Goal: Task Accomplishment & Management: Use online tool/utility

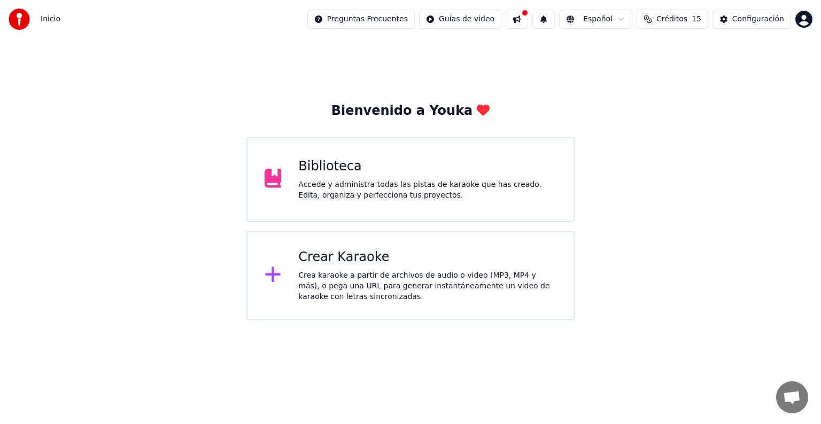
click at [298, 279] on div "Crea karaoke a partir de archivos de audio o video (MP3, MP4 y más), o pega una…" at bounding box center [427, 286] width 258 height 32
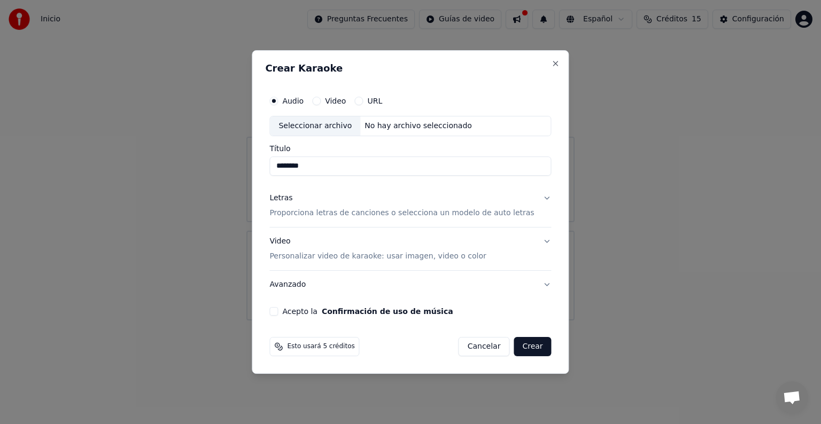
type input "********"
click at [311, 221] on button "Letras Proporciona letras de canciones o selecciona un modelo de auto letras" at bounding box center [410, 205] width 282 height 43
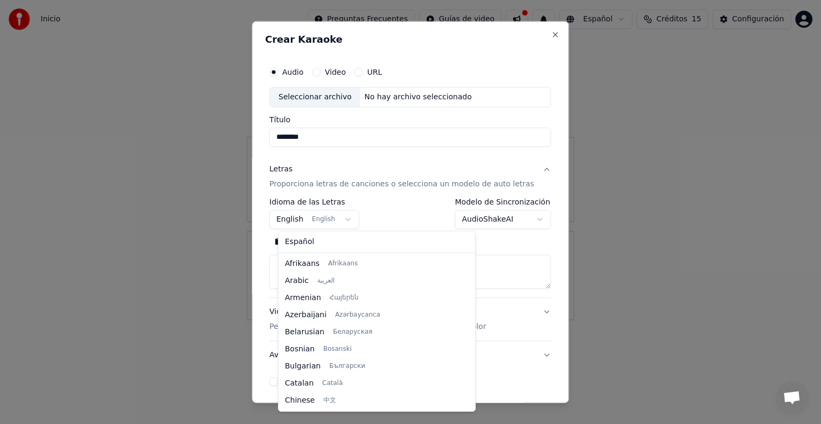
click at [349, 219] on body "**********" at bounding box center [410, 160] width 821 height 321
click at [400, 283] on div "Español Afrikaans Afrikaans Arabic العربية Armenian Հայերեն Azerbaijani Azərbay…" at bounding box center [376, 321] width 197 height 180
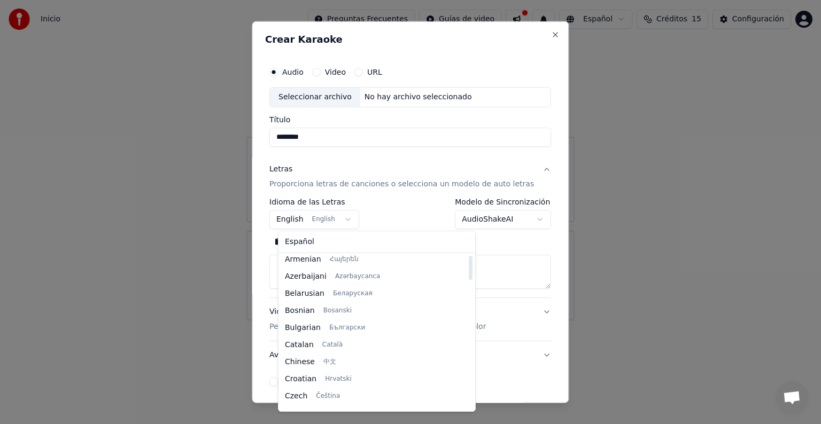
scroll to position [0, 0]
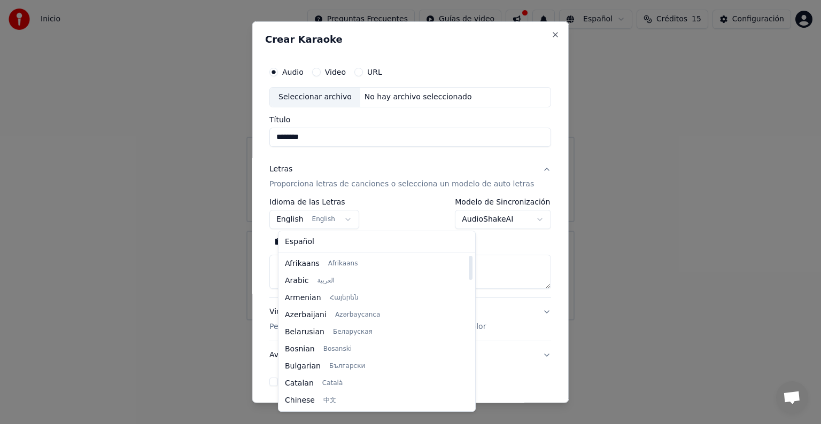
drag, startPoint x: 399, startPoint y: 278, endPoint x: 398, endPoint y: 227, distance: 50.8
click at [420, 255] on div at bounding box center [470, 332] width 5 height 154
select select "**"
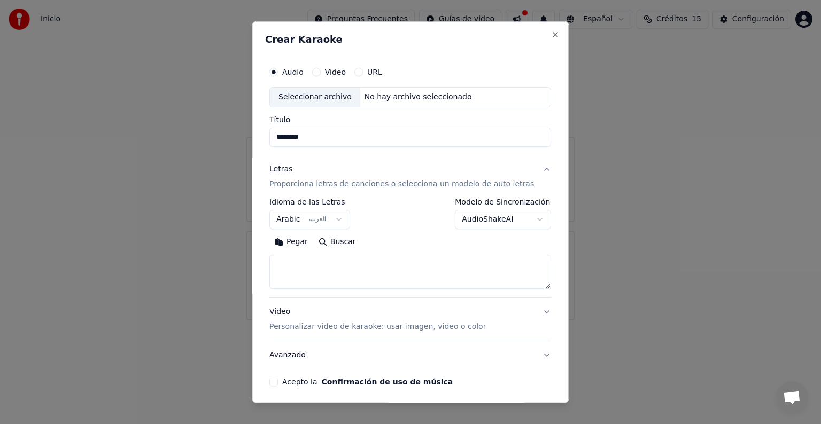
click at [302, 263] on textarea at bounding box center [410, 272] width 282 height 34
click at [305, 242] on button "Pegar" at bounding box center [291, 242] width 44 height 17
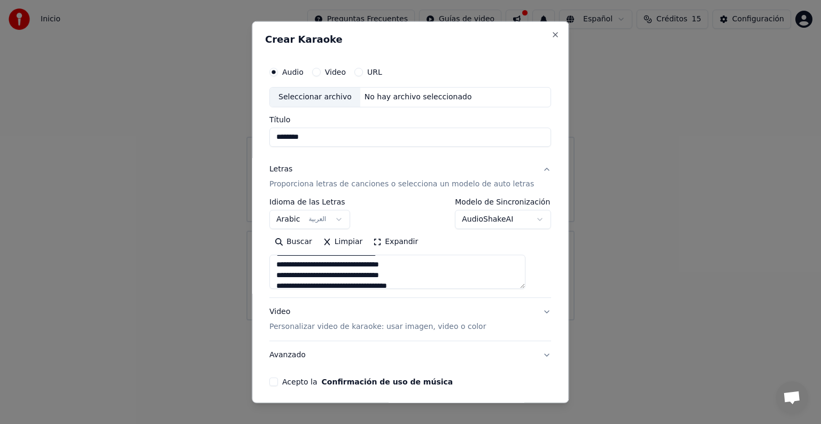
scroll to position [64, 0]
click at [420, 300] on button "Video Personalizar video de karaoke: usar imagen, video o color" at bounding box center [410, 319] width 282 height 43
type textarea "**********"
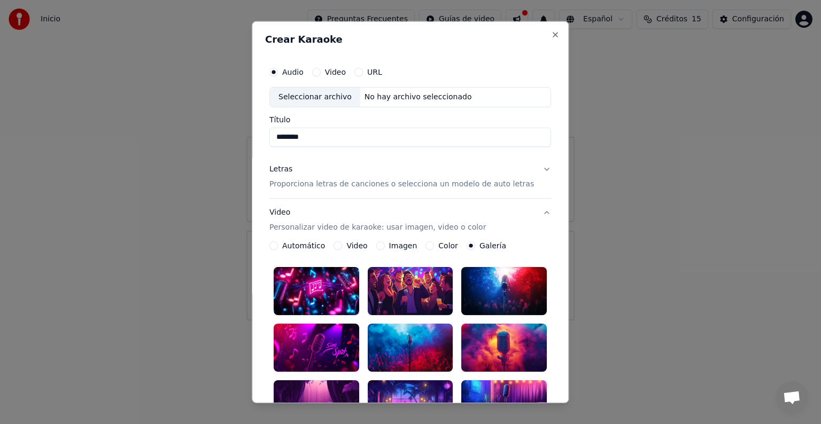
click at [358, 247] on label "Video" at bounding box center [357, 245] width 21 height 7
click at [343, 247] on button "Video" at bounding box center [338, 246] width 9 height 9
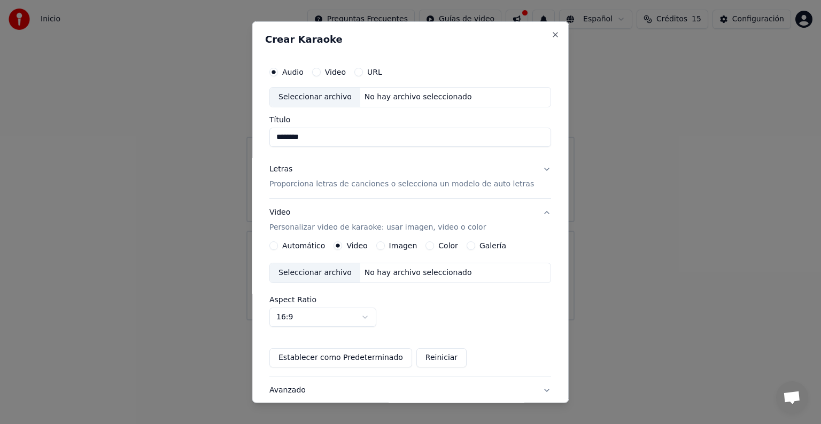
click at [420, 245] on label "Galería" at bounding box center [492, 245] width 27 height 7
click at [420, 245] on button "Galería" at bounding box center [471, 246] width 9 height 9
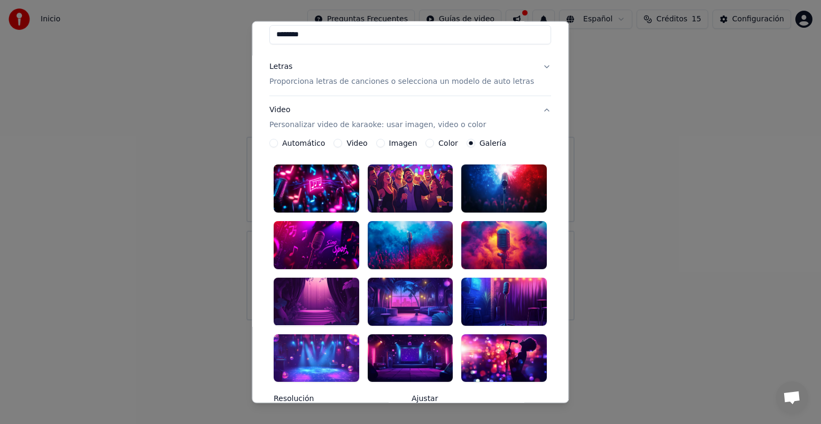
scroll to position [109, 0]
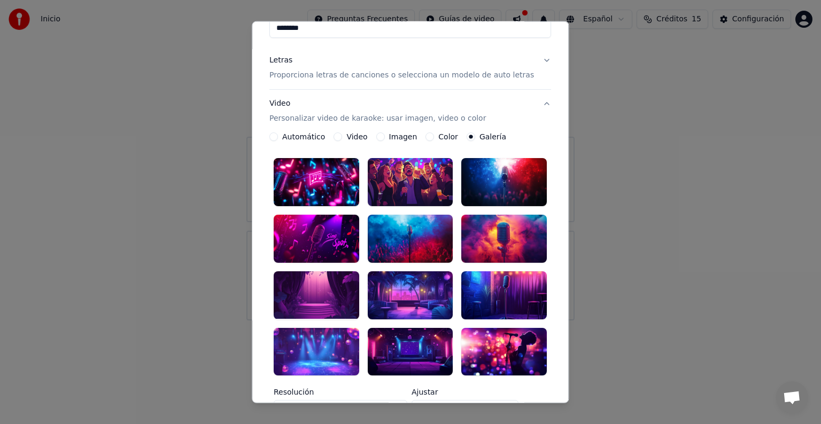
click at [420, 180] on div at bounding box center [505, 182] width 86 height 48
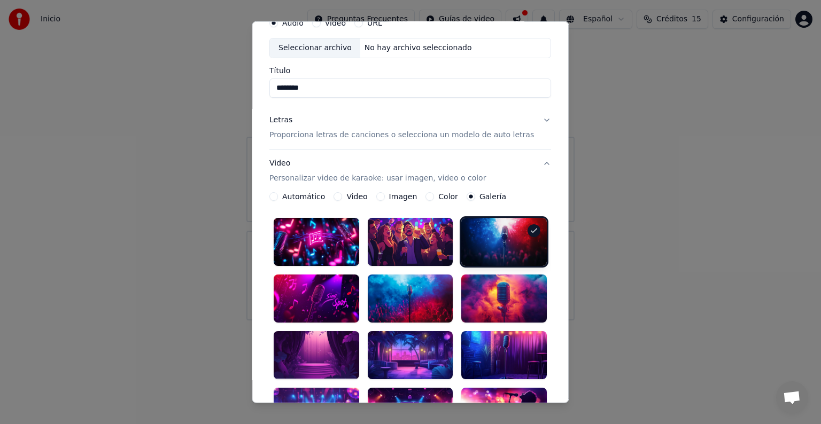
scroll to position [0, 0]
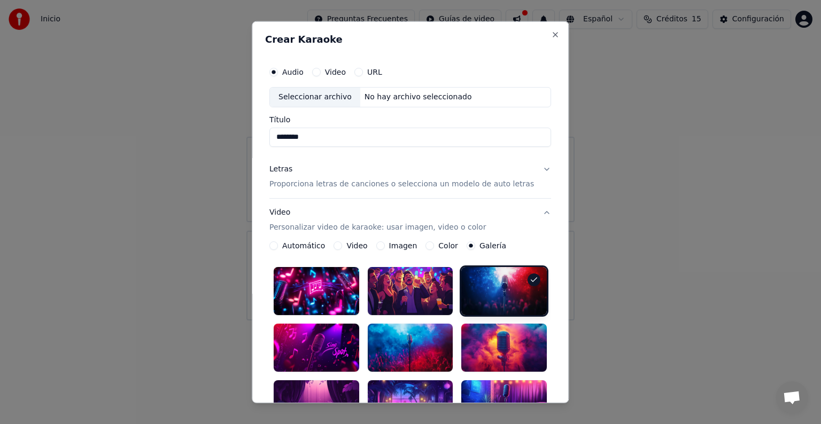
click at [332, 98] on div "Seleccionar archivo" at bounding box center [315, 97] width 90 height 19
type input "********"
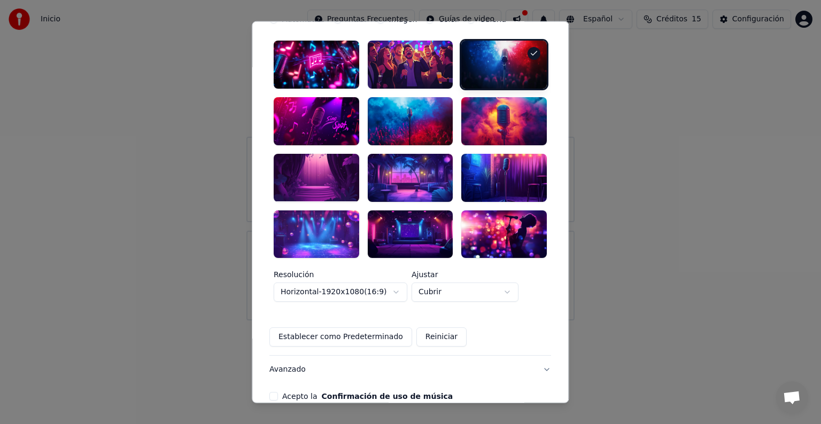
scroll to position [262, 0]
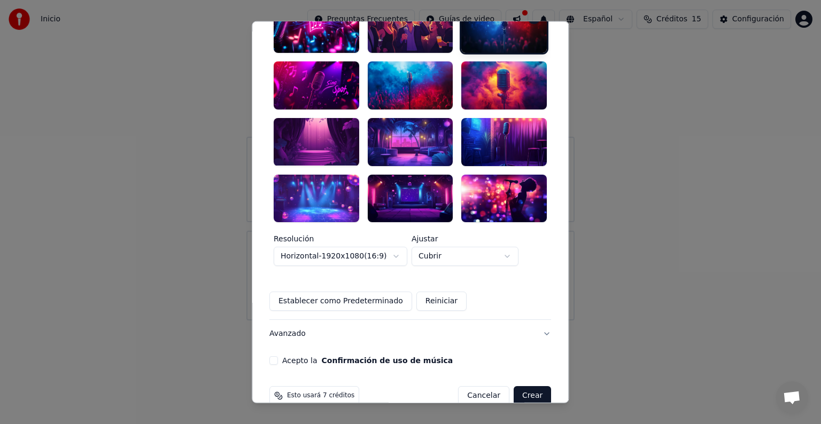
click at [420, 300] on button "Crear" at bounding box center [532, 395] width 37 height 19
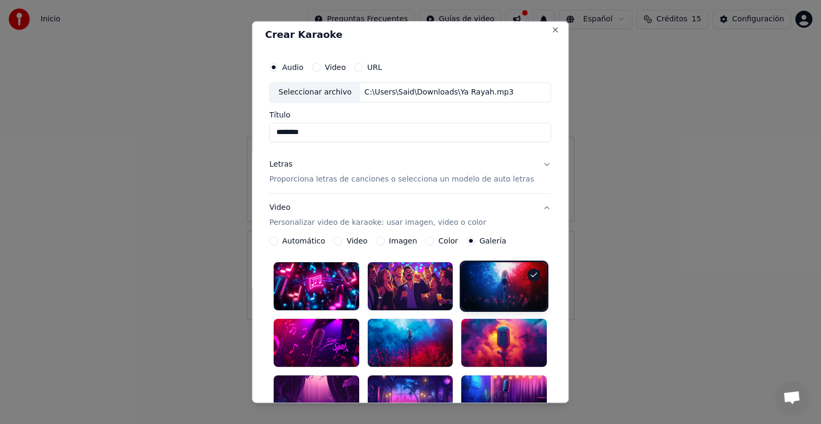
scroll to position [0, 0]
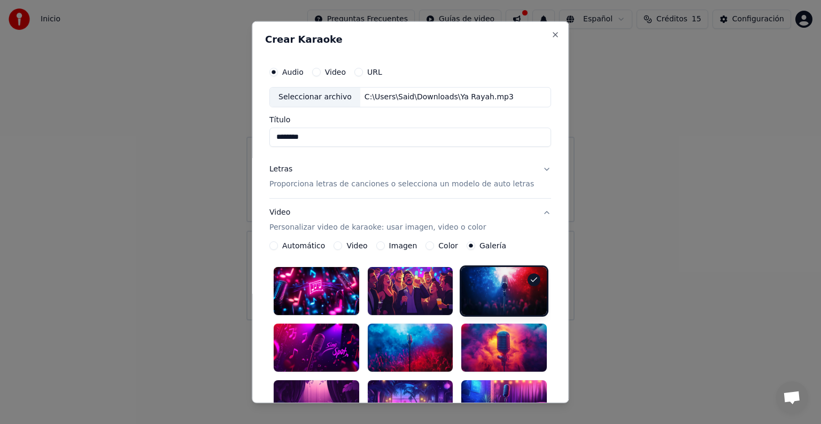
click at [420, 167] on button "Letras Proporciona letras de canciones o selecciona un modelo de auto letras" at bounding box center [410, 177] width 282 height 43
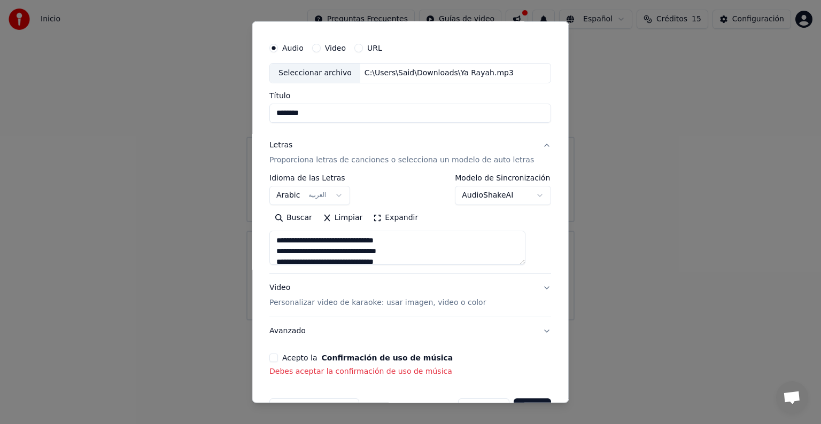
scroll to position [56, 0]
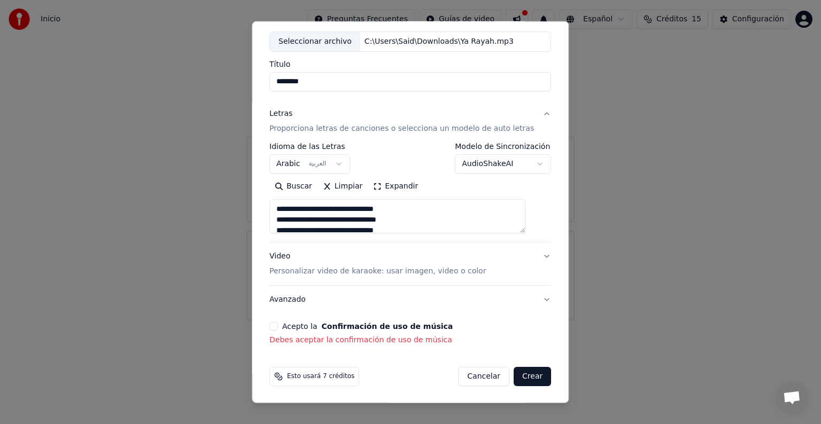
click at [278, 300] on button "Acepto la Confirmación de uso de música" at bounding box center [273, 326] width 9 height 9
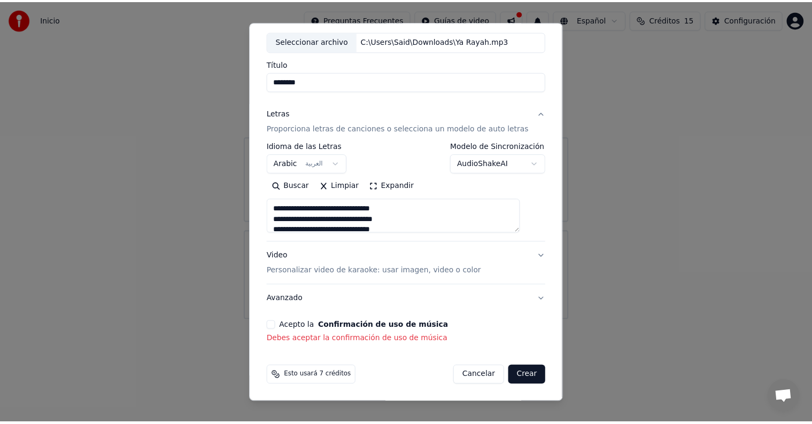
scroll to position [41, 0]
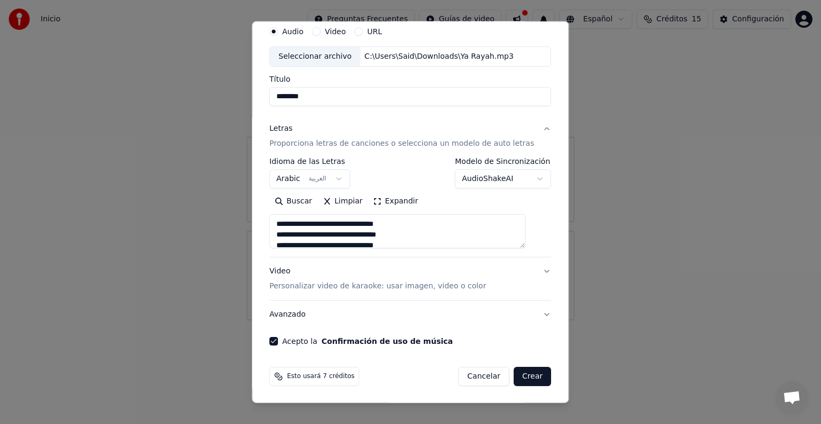
click at [420, 300] on button "Crear" at bounding box center [532, 376] width 37 height 19
type textarea "**********"
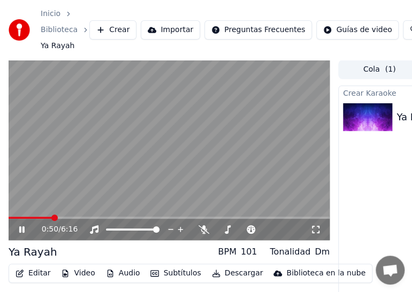
click at [314, 229] on icon at bounding box center [315, 229] width 11 height 9
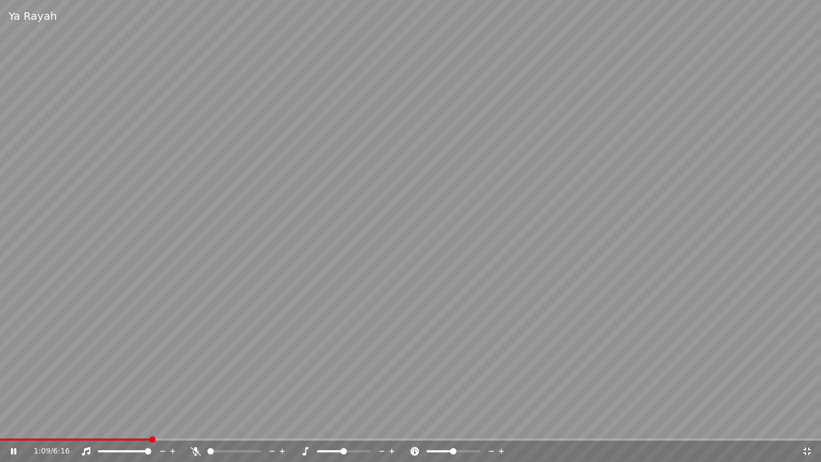
click at [150, 300] on span at bounding box center [410, 439] width 821 height 2
click at [189, 300] on span at bounding box center [410, 439] width 821 height 2
click at [420, 300] on icon at bounding box center [807, 451] width 11 height 9
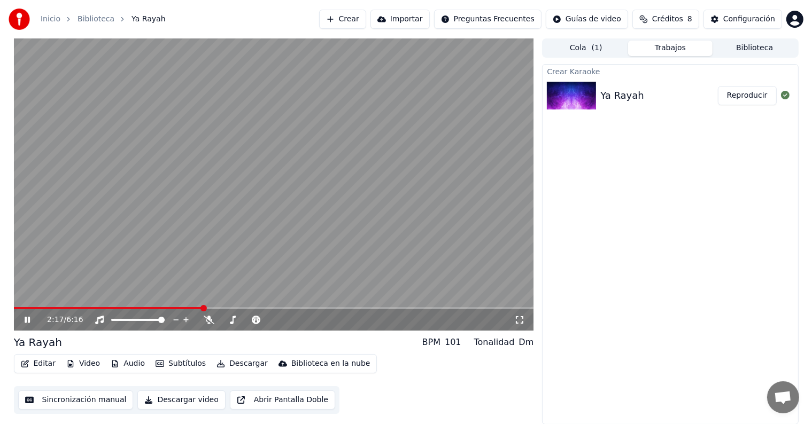
click at [168, 300] on button "Descargar video" at bounding box center [181, 400] width 88 height 19
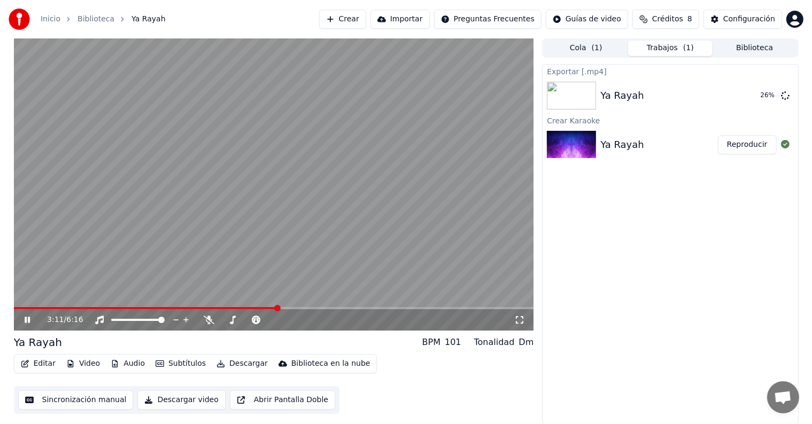
click at [203, 300] on video at bounding box center [274, 184] width 520 height 292
click at [200, 300] on span at bounding box center [107, 308] width 186 height 2
click at [28, 300] on icon at bounding box center [27, 319] width 6 height 7
click at [420, 92] on div "43 %" at bounding box center [760, 95] width 33 height 13
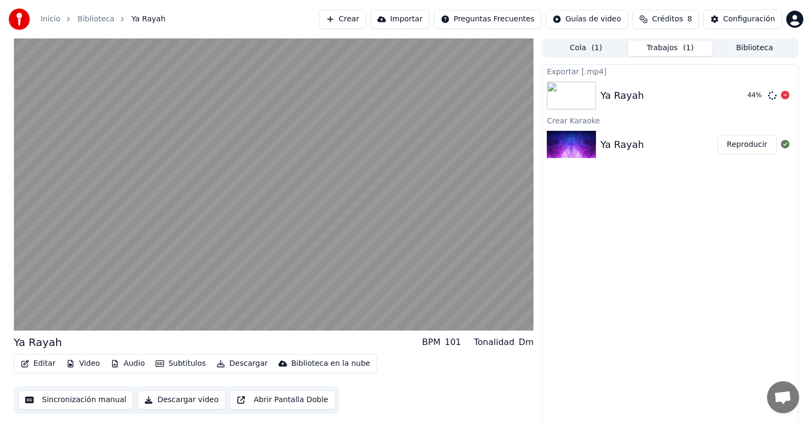
click at [420, 96] on icon at bounding box center [785, 95] width 9 height 9
click at [97, 300] on button "Sincronización manual" at bounding box center [75, 400] width 115 height 19
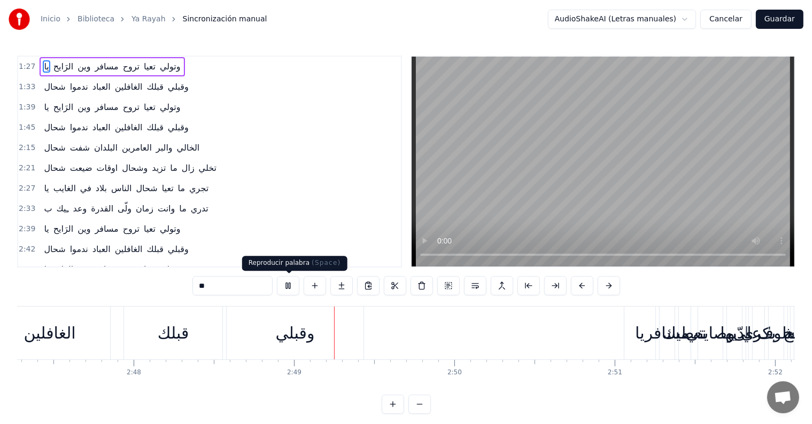
scroll to position [0, 26997]
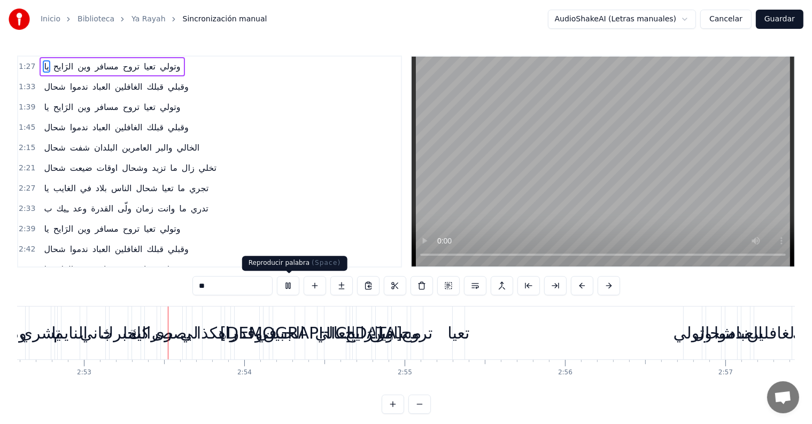
click at [284, 287] on button at bounding box center [288, 285] width 22 height 19
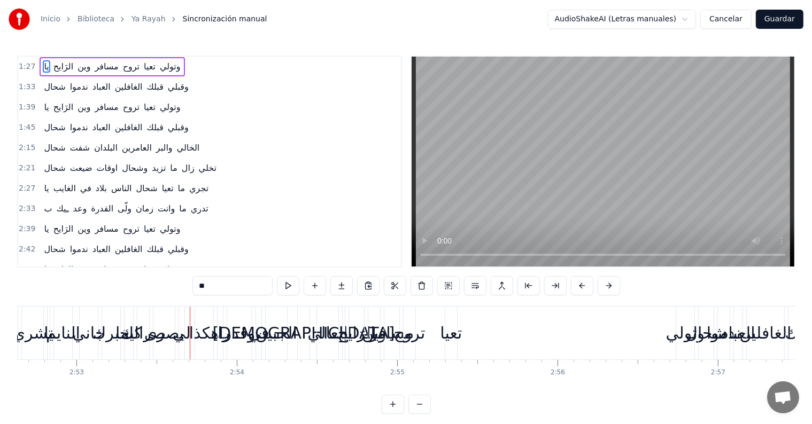
drag, startPoint x: 188, startPoint y: 331, endPoint x: 177, endPoint y: 346, distance: 18.4
click at [177, 300] on div "يا [PERSON_NAME] خبرك [PERSON_NAME] [PERSON_NAME]" at bounding box center [117, 333] width 140 height 53
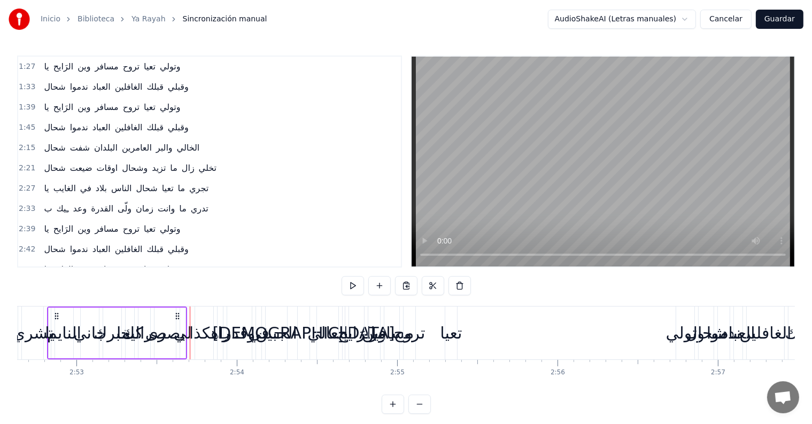
drag, startPoint x: 177, startPoint y: 346, endPoint x: 222, endPoint y: 345, distance: 45.4
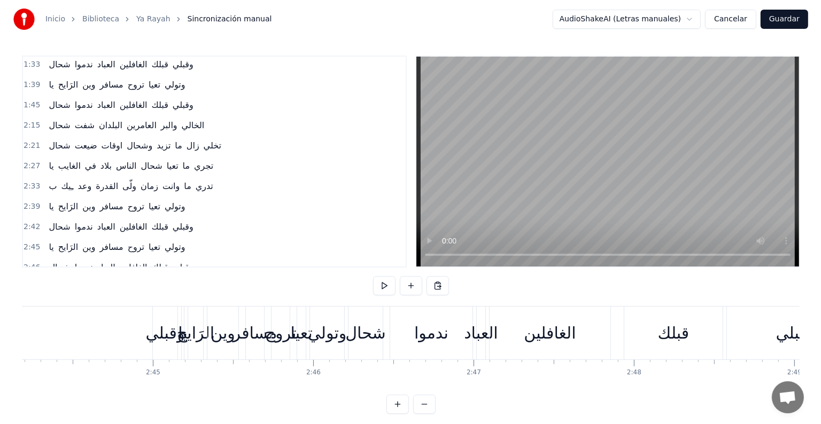
scroll to position [0, 0]
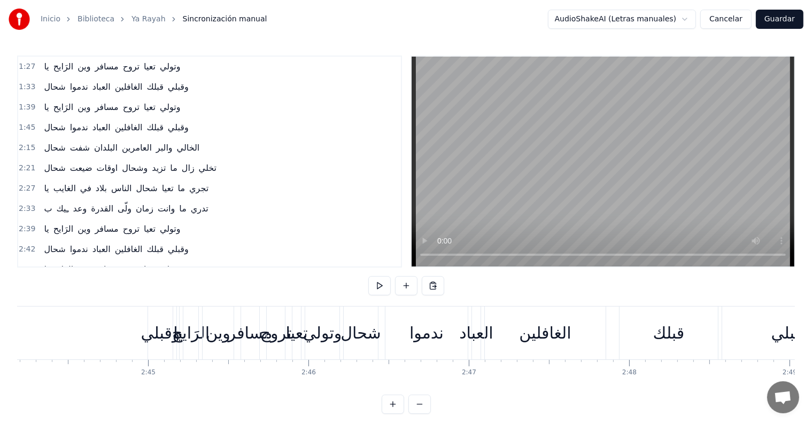
click at [420, 17] on button "Cancelar" at bounding box center [725, 19] width 51 height 19
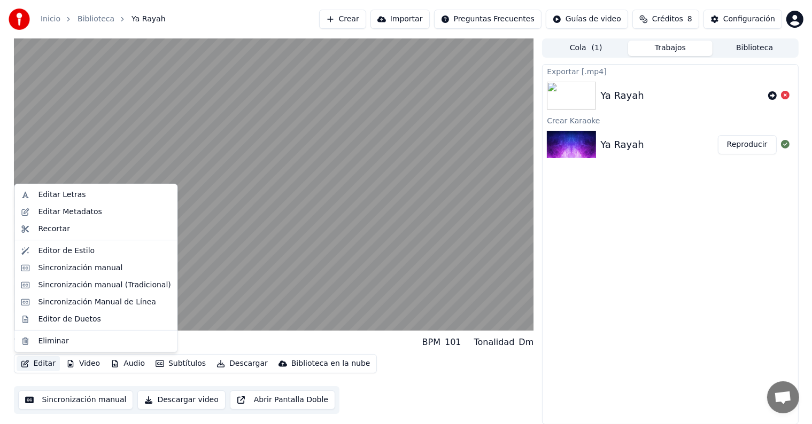
click at [28, 300] on icon "button" at bounding box center [25, 363] width 9 height 7
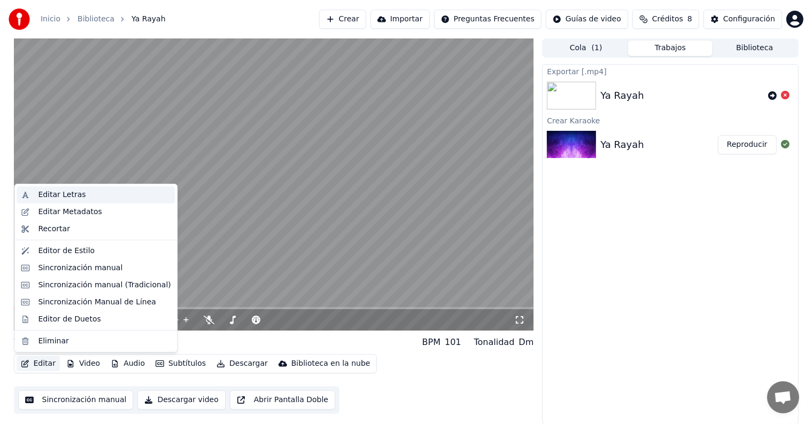
click at [59, 195] on div "Editar Letras" at bounding box center [62, 195] width 48 height 11
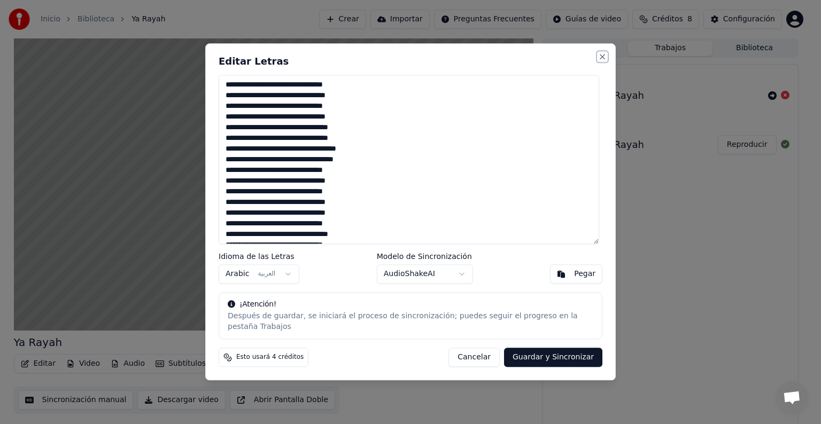
click at [420, 60] on button "Close" at bounding box center [602, 56] width 9 height 9
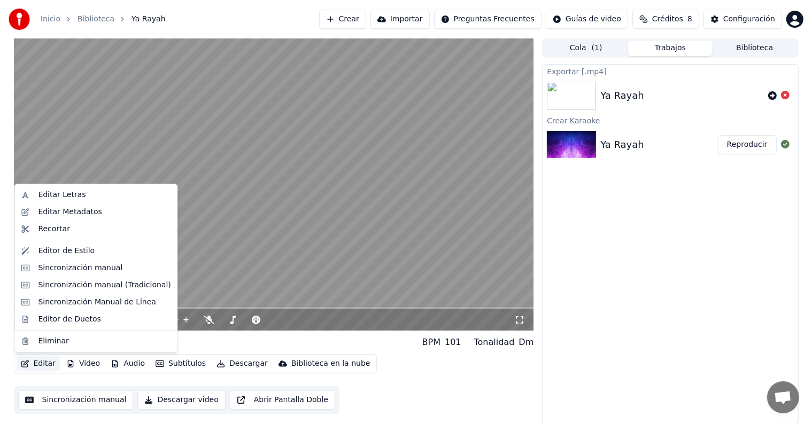
click at [41, 300] on button "Editar" at bounding box center [38, 364] width 43 height 15
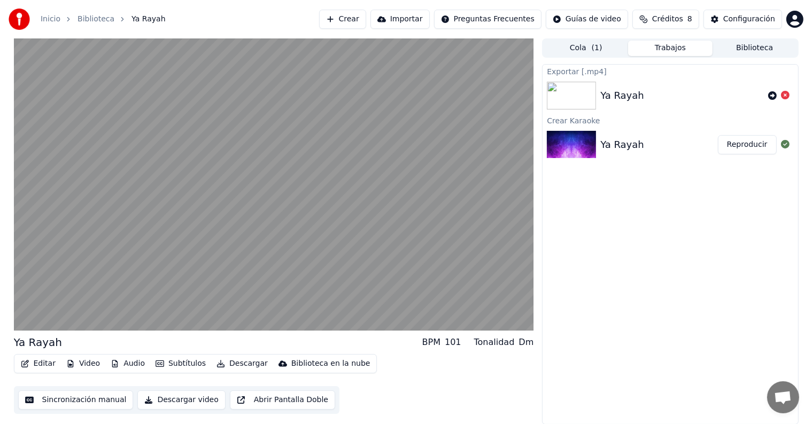
click at [420, 300] on div "Editar Video Audio Subtítulos Descargar Biblioteca en la nube Sincronización ma…" at bounding box center [274, 384] width 520 height 60
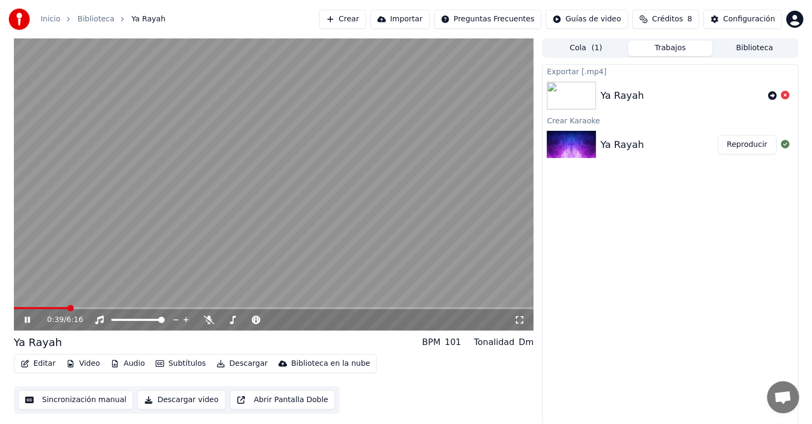
click at [366, 21] on button "Crear" at bounding box center [342, 19] width 47 height 19
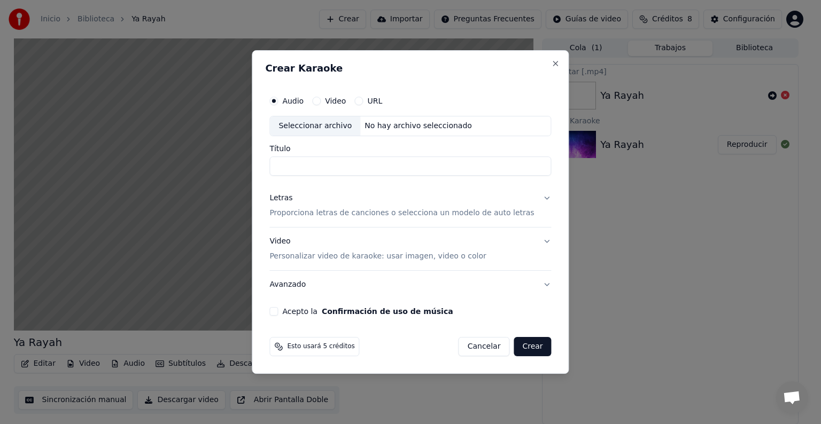
click at [420, 199] on button "Letras Proporciona letras de canciones o selecciona un modelo de auto letras" at bounding box center [410, 205] width 282 height 43
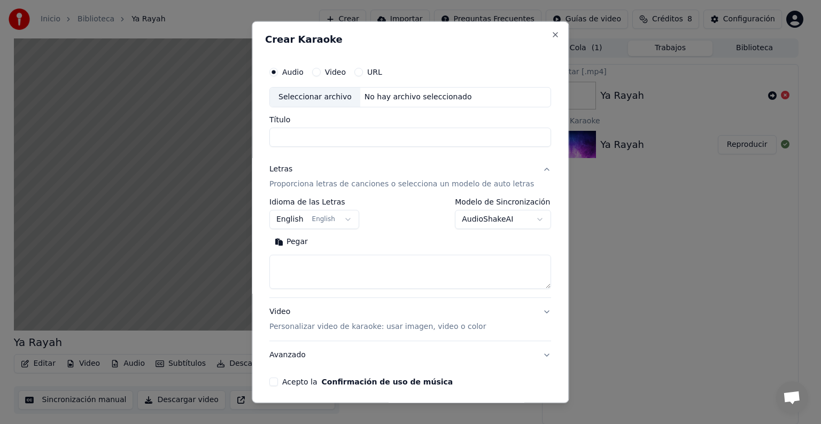
click at [347, 219] on body "**********" at bounding box center [406, 212] width 812 height 424
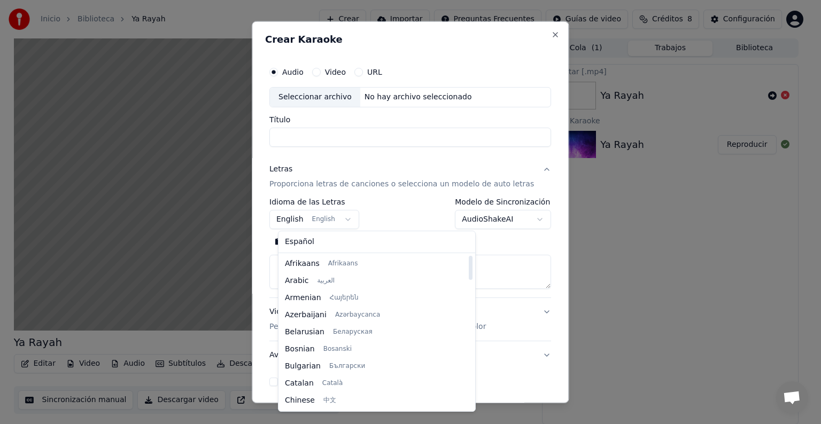
select select "**"
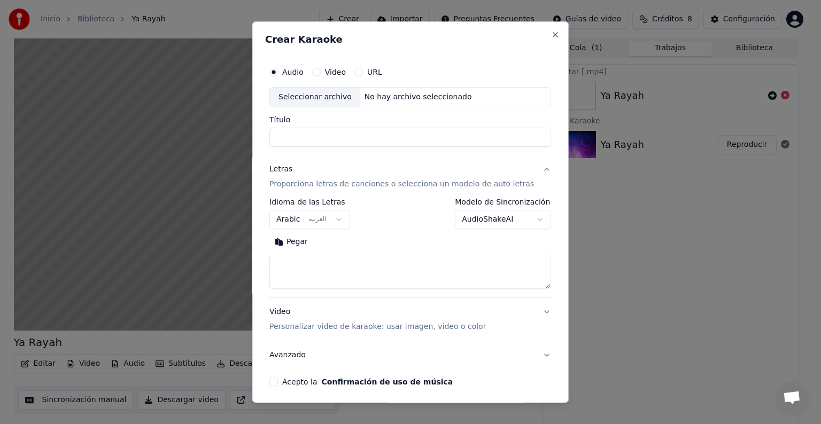
click at [304, 243] on button "Pegar" at bounding box center [291, 242] width 44 height 17
drag, startPoint x: 370, startPoint y: 270, endPoint x: 367, endPoint y: 287, distance: 16.9
click at [367, 287] on textarea at bounding box center [397, 272] width 256 height 34
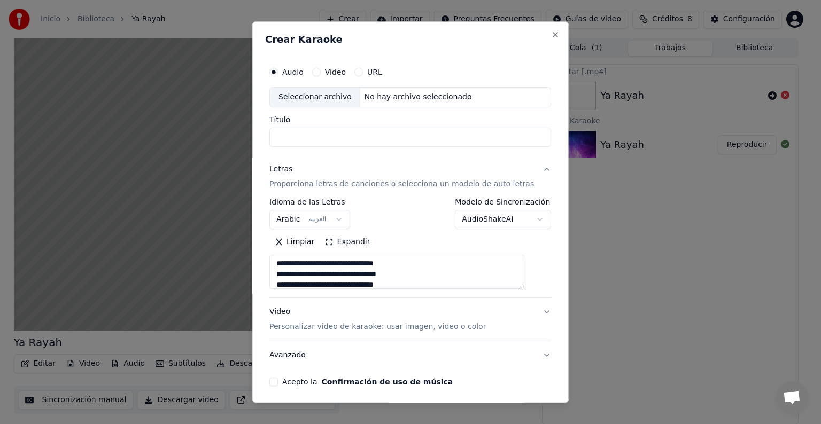
scroll to position [0, 0]
click at [371, 268] on textarea at bounding box center [397, 272] width 256 height 34
drag, startPoint x: 371, startPoint y: 268, endPoint x: 386, endPoint y: 259, distance: 17.5
click at [386, 259] on textarea at bounding box center [397, 272] width 256 height 34
drag, startPoint x: 415, startPoint y: 262, endPoint x: 371, endPoint y: 264, distance: 43.9
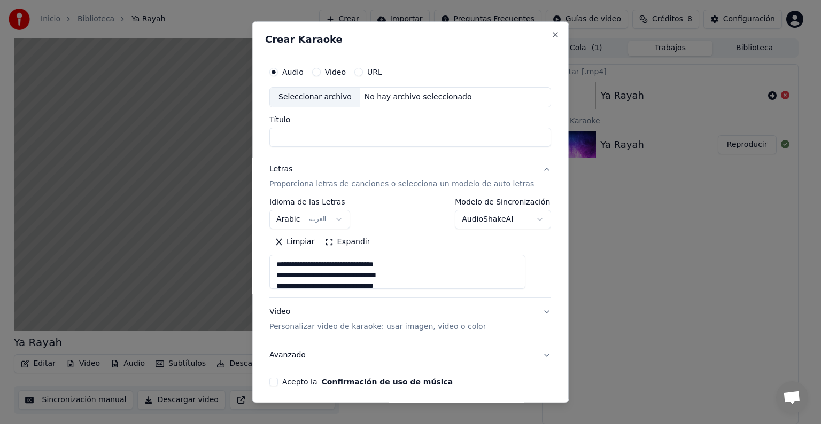
click at [371, 264] on textarea at bounding box center [397, 272] width 256 height 34
click at [374, 300] on button "Video Personalizar video de karaoke: usar imagen, video o color" at bounding box center [410, 319] width 282 height 43
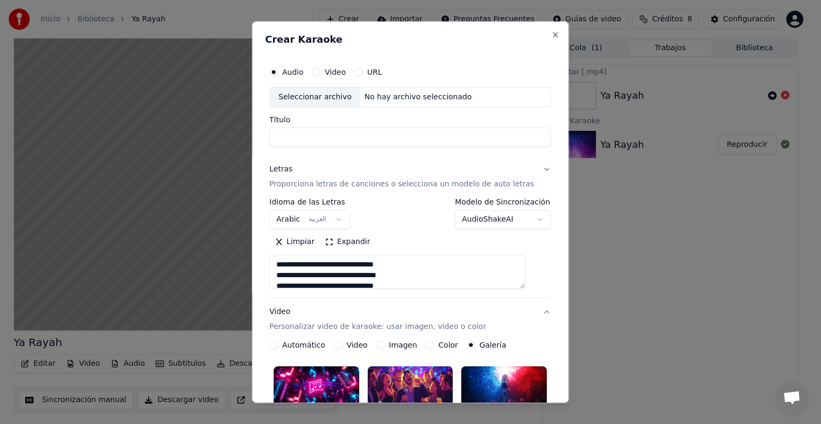
type textarea "**********"
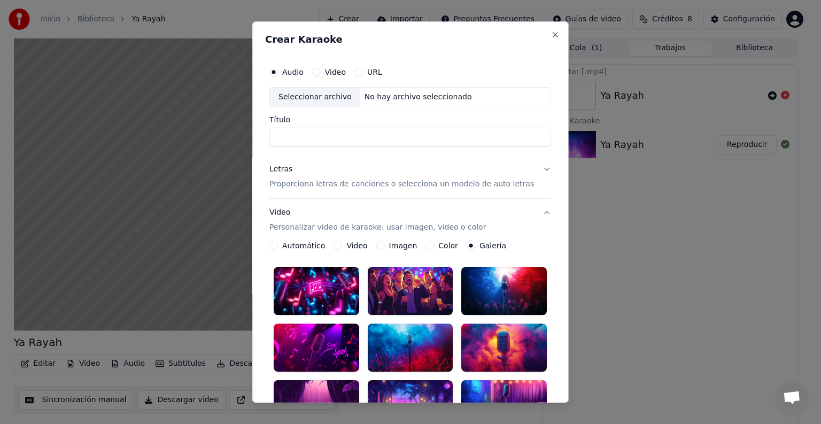
click at [420, 168] on button "Letras Proporciona letras de canciones o selecciona un modelo de auto letras" at bounding box center [410, 177] width 282 height 43
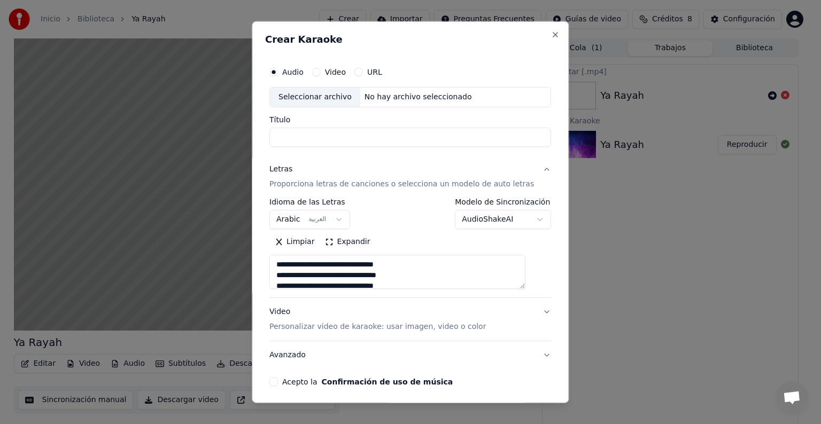
click at [380, 263] on textarea at bounding box center [397, 272] width 256 height 34
click at [399, 266] on textarea at bounding box center [397, 272] width 256 height 34
drag, startPoint x: 399, startPoint y: 266, endPoint x: 379, endPoint y: 264, distance: 19.9
click at [379, 264] on textarea at bounding box center [397, 272] width 256 height 34
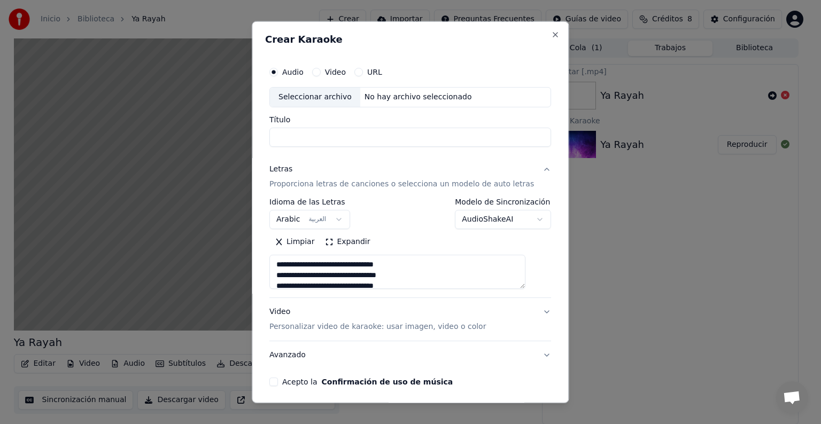
click at [397, 267] on textarea at bounding box center [397, 272] width 256 height 34
drag, startPoint x: 393, startPoint y: 264, endPoint x: 370, endPoint y: 266, distance: 22.5
click at [370, 266] on textarea at bounding box center [397, 272] width 256 height 34
click at [382, 260] on textarea at bounding box center [397, 272] width 256 height 34
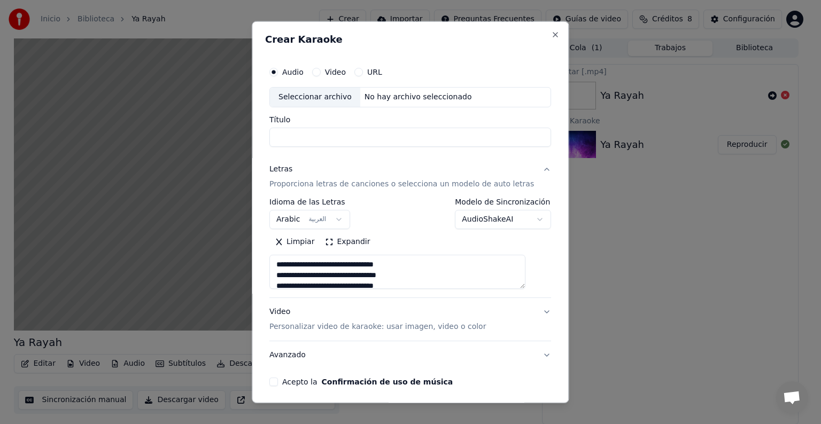
click at [316, 133] on input "Título" at bounding box center [410, 137] width 282 height 19
click at [420, 300] on button "Video Personalizar video de karaoke: usar imagen, video o color" at bounding box center [410, 319] width 282 height 43
type textarea "**********"
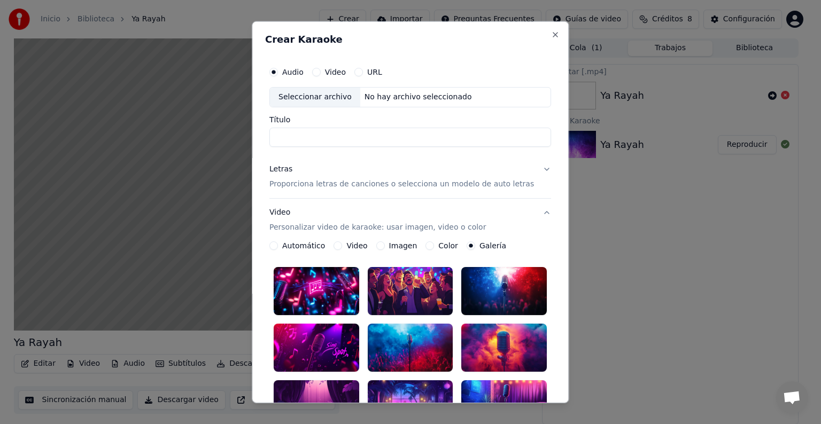
click at [420, 300] on div at bounding box center [505, 347] width 86 height 48
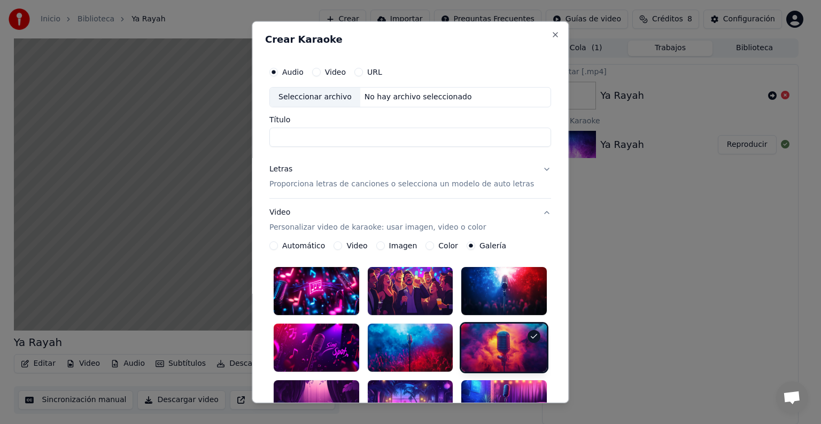
click at [323, 94] on div "Seleccionar archivo" at bounding box center [315, 97] width 90 height 19
type input "********"
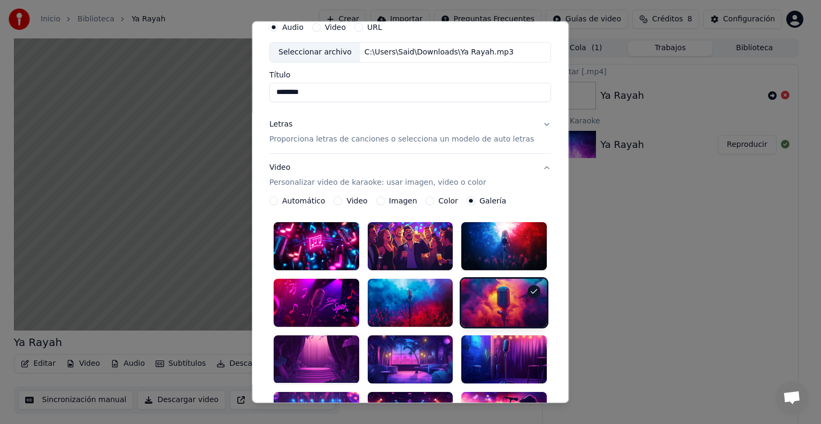
scroll to position [262, 0]
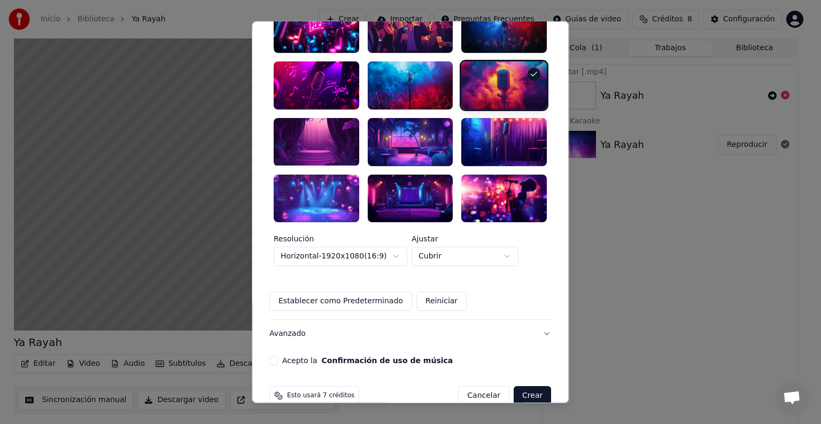
click at [420, 300] on button "Crear" at bounding box center [532, 395] width 37 height 19
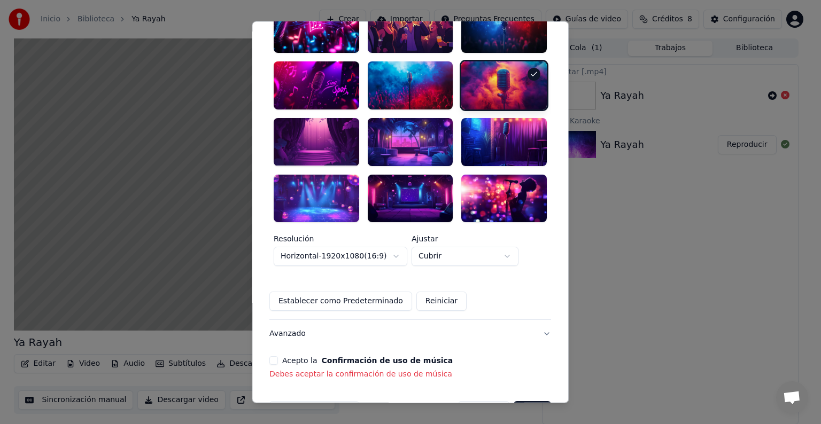
click at [278, 300] on button "Acepto la Confirmación de uso de música" at bounding box center [273, 361] width 9 height 9
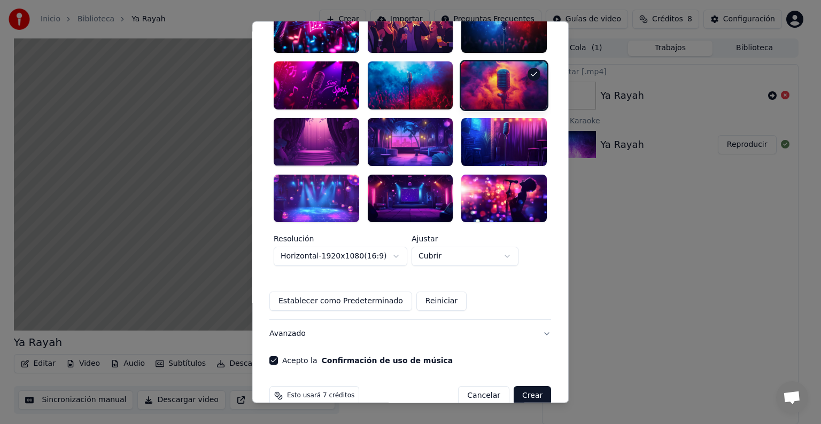
click at [420, 300] on button "Crear" at bounding box center [532, 395] width 37 height 19
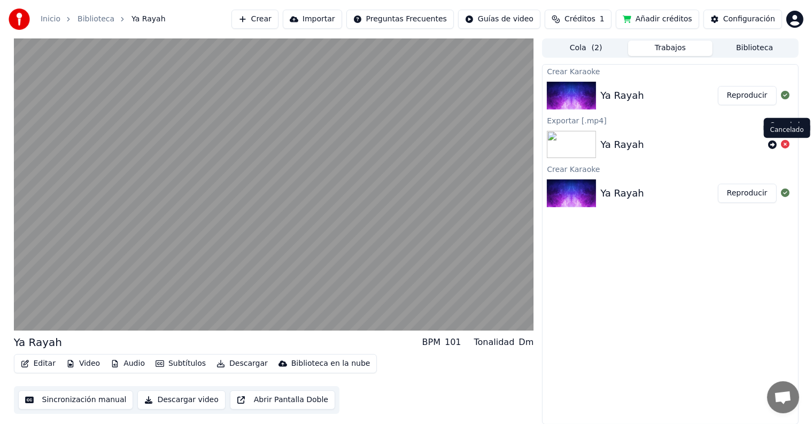
click at [420, 145] on icon at bounding box center [785, 144] width 9 height 9
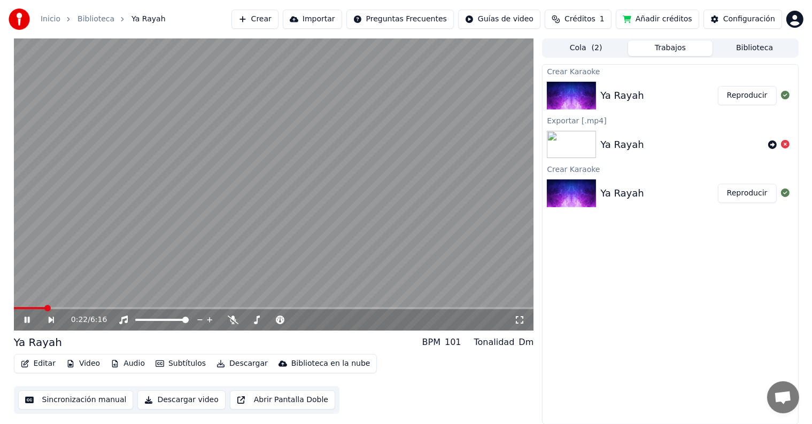
click at [156, 300] on video at bounding box center [274, 184] width 520 height 292
click at [64, 300] on video at bounding box center [274, 184] width 520 height 292
click at [83, 300] on span at bounding box center [274, 308] width 520 height 2
click at [114, 300] on span at bounding box center [274, 308] width 520 height 2
click at [158, 300] on video at bounding box center [274, 184] width 520 height 292
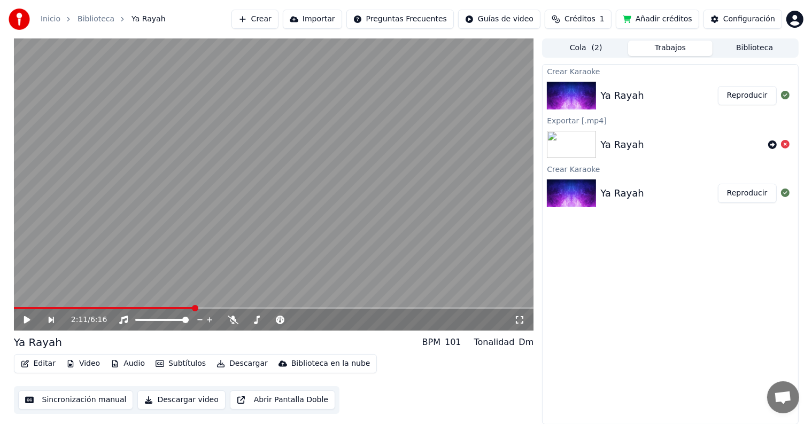
click at [195, 300] on span at bounding box center [274, 308] width 520 height 2
click at [28, 300] on icon at bounding box center [27, 319] width 6 height 7
click at [168, 300] on button "Descargar video" at bounding box center [181, 400] width 88 height 19
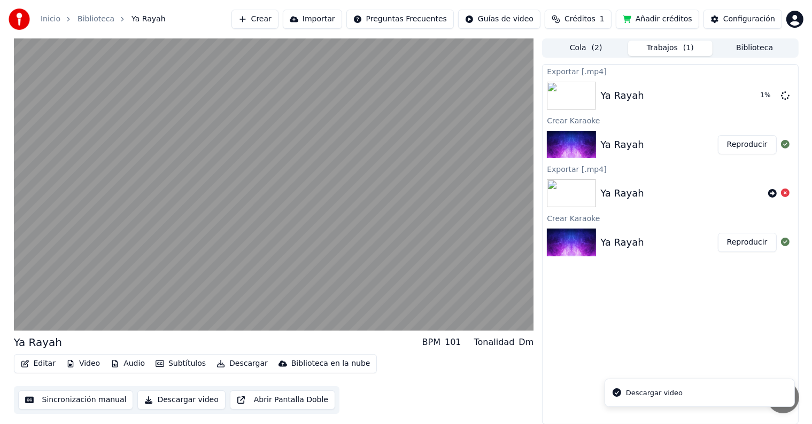
click at [187, 300] on button "Descargar video" at bounding box center [181, 400] width 88 height 19
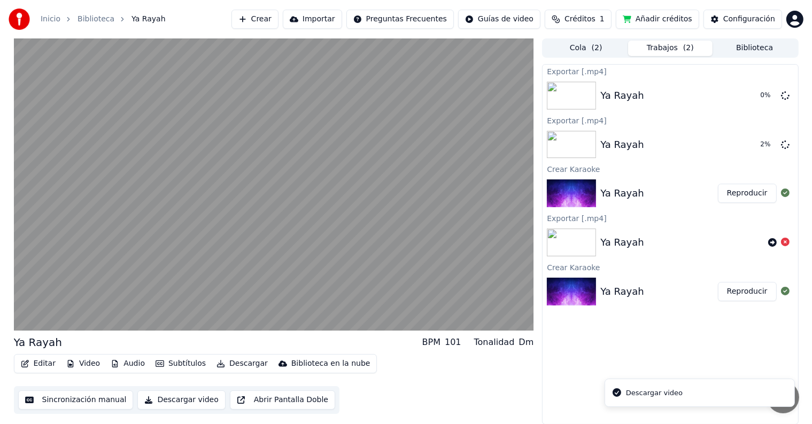
click at [148, 300] on button "Descargar video" at bounding box center [181, 400] width 88 height 19
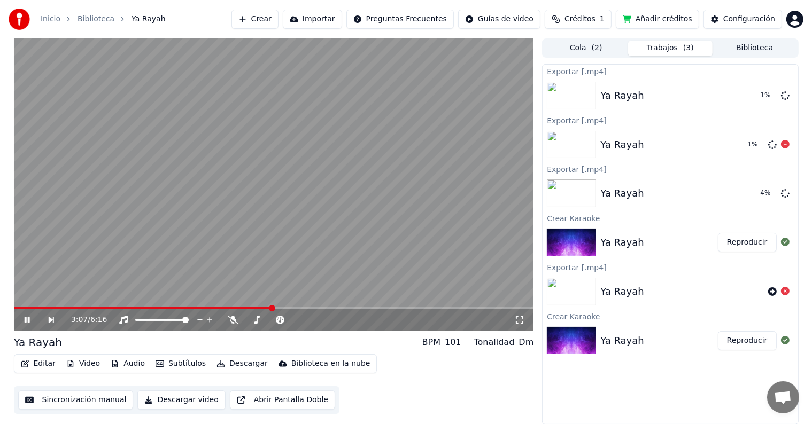
click at [420, 143] on icon at bounding box center [785, 144] width 9 height 9
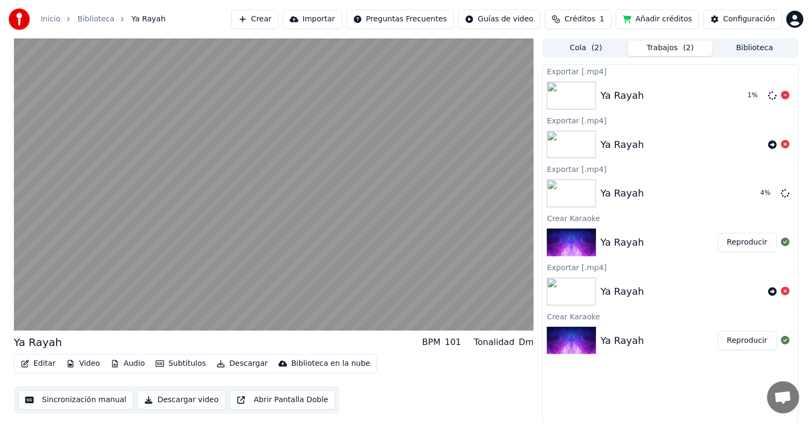
click at [420, 96] on icon at bounding box center [785, 95] width 9 height 9
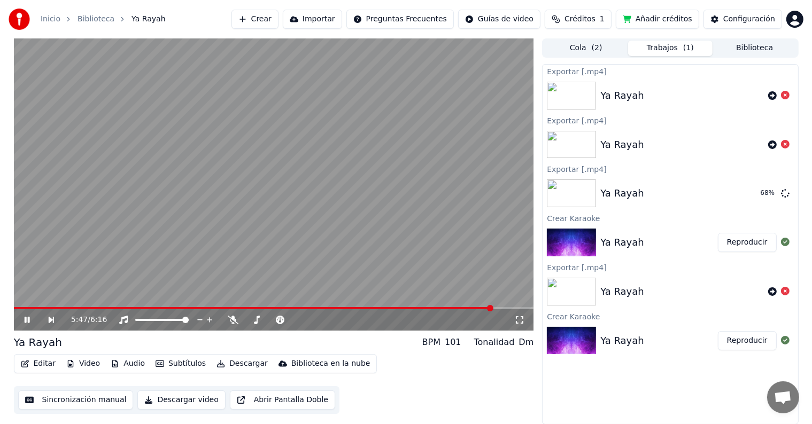
click at [278, 19] on button "Crear" at bounding box center [254, 19] width 47 height 19
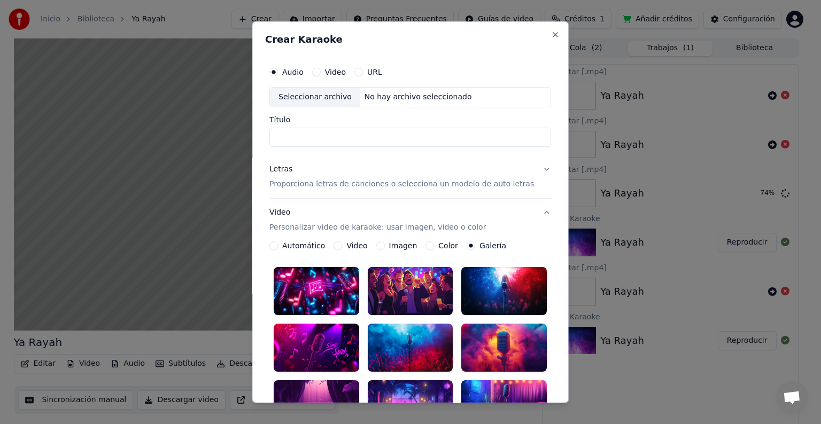
click at [420, 169] on button "Letras Proporciona letras de canciones o selecciona un modelo de auto letras" at bounding box center [410, 177] width 282 height 43
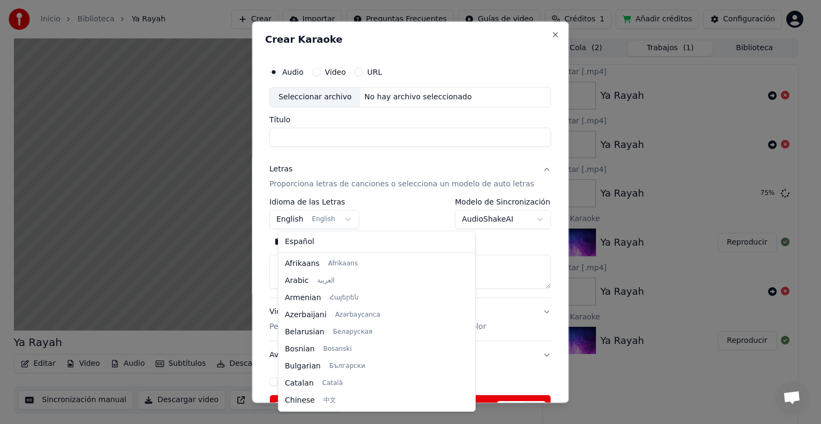
click at [345, 220] on body "**********" at bounding box center [406, 212] width 812 height 424
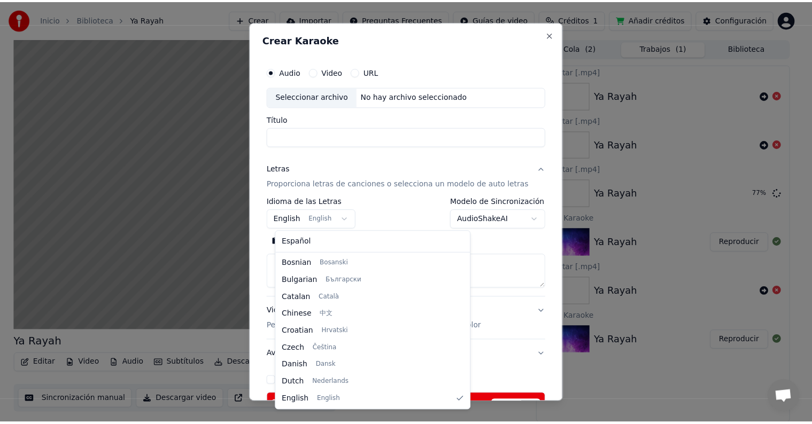
scroll to position [0, 0]
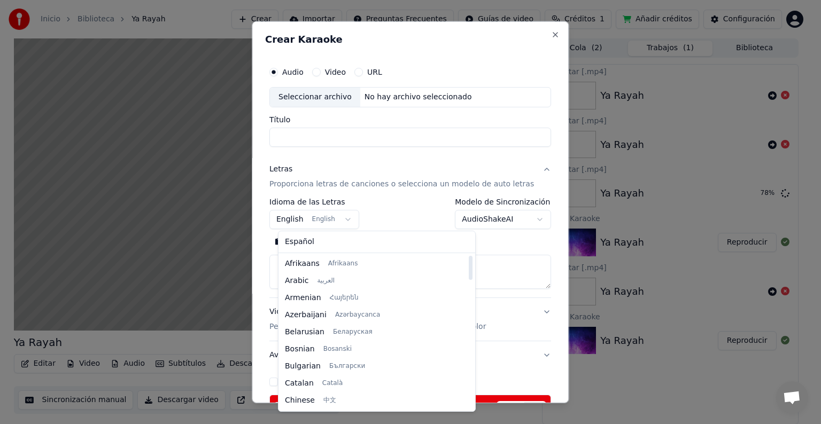
select select "**"
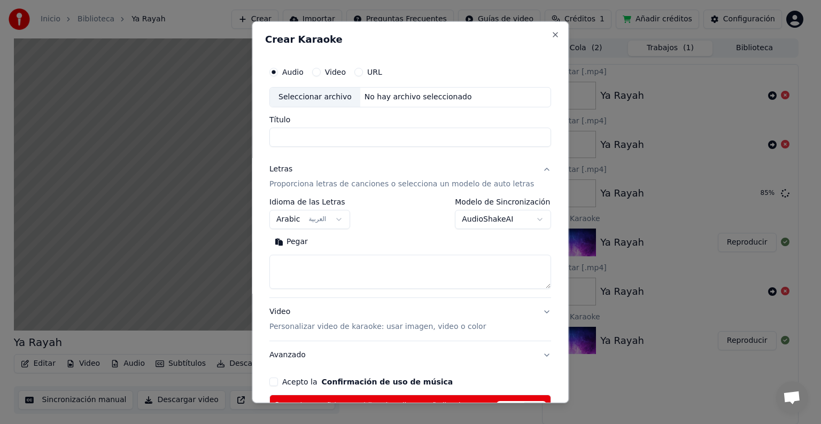
click at [334, 96] on div "Seleccionar archivo" at bounding box center [315, 97] width 90 height 19
click at [323, 138] on input "********" at bounding box center [410, 137] width 282 height 19
type input "*"
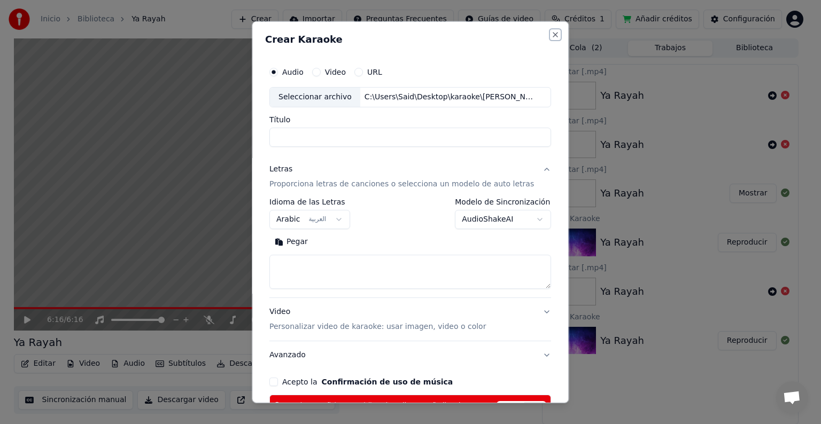
click at [420, 32] on button "Close" at bounding box center [556, 34] width 9 height 9
select select
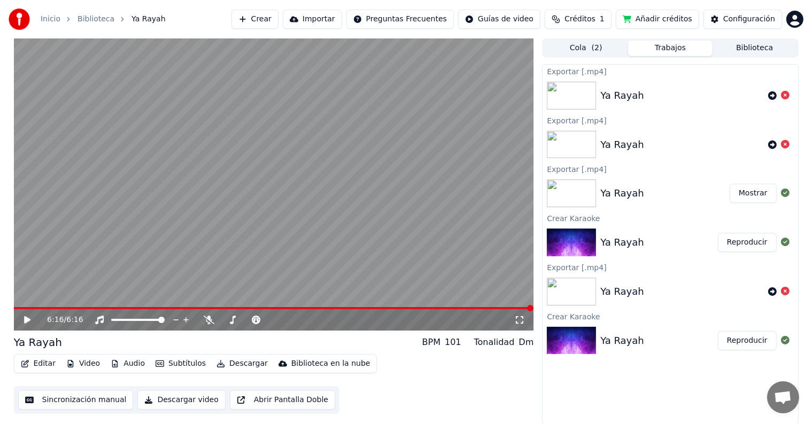
click at [420, 195] on div "Ya Rayah" at bounding box center [622, 193] width 44 height 15
click at [181, 300] on button "Descargar video" at bounding box center [181, 400] width 88 height 19
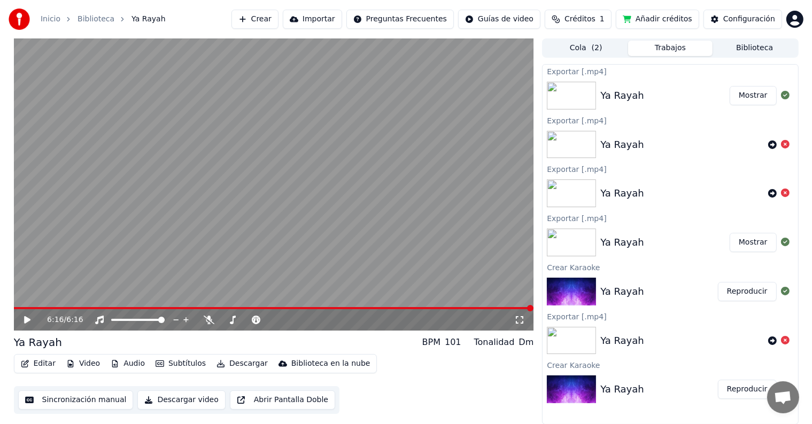
click at [420, 100] on div "Ya Rayah" at bounding box center [664, 95] width 129 height 15
click at [420, 95] on button "Mostrar" at bounding box center [753, 95] width 47 height 19
click at [420, 91] on button "Mostrar" at bounding box center [753, 95] width 47 height 19
click at [420, 92] on div "Ya Rayah" at bounding box center [622, 95] width 44 height 15
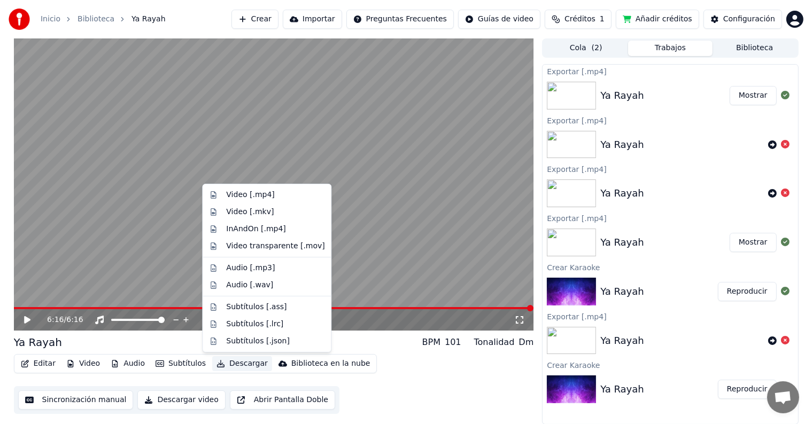
click at [242, 300] on button "Descargar" at bounding box center [242, 364] width 60 height 15
click at [268, 201] on div "Video [.mp4]" at bounding box center [267, 195] width 124 height 17
